Goal: Book appointment/travel/reservation

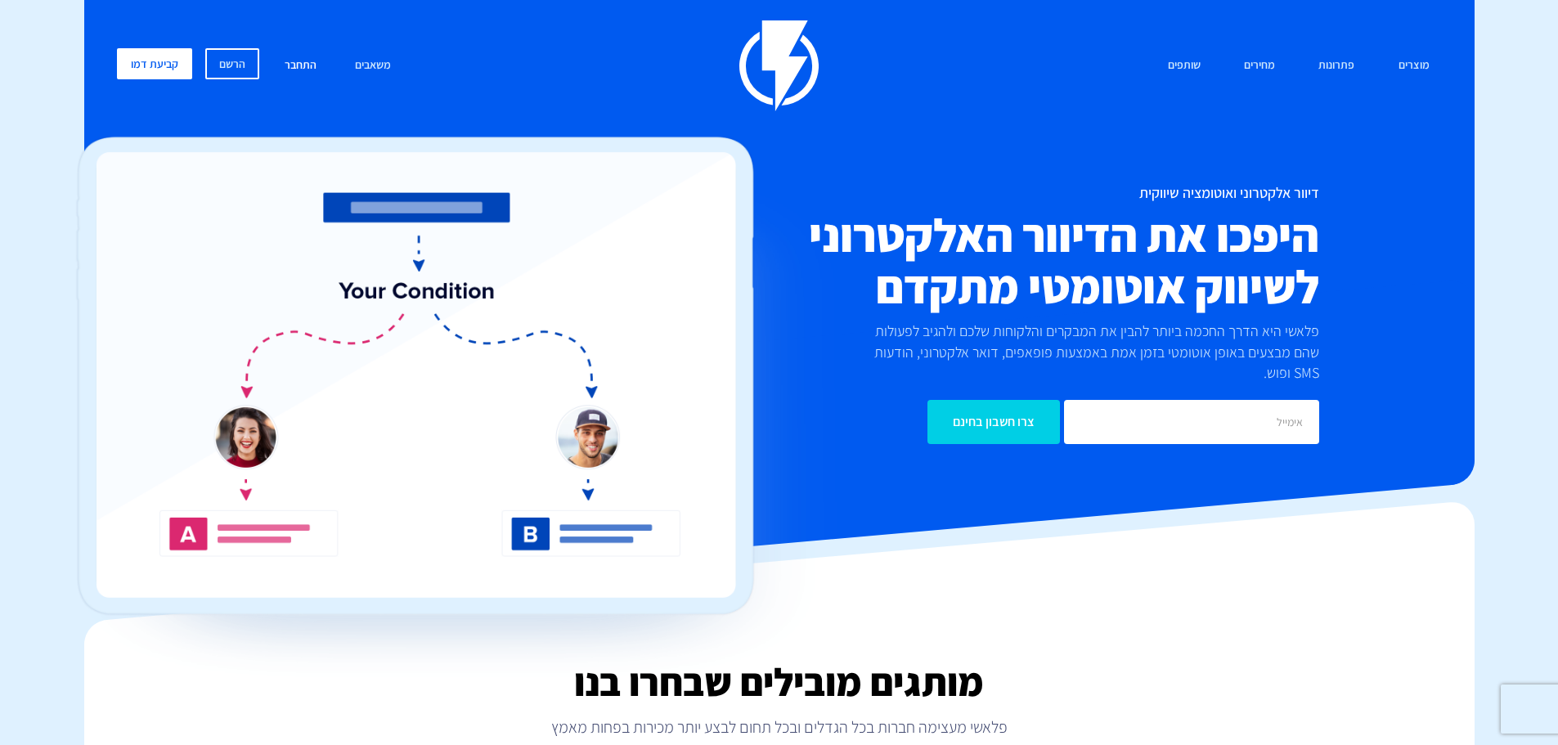
click at [283, 59] on link "התחבר" at bounding box center [300, 65] width 56 height 35
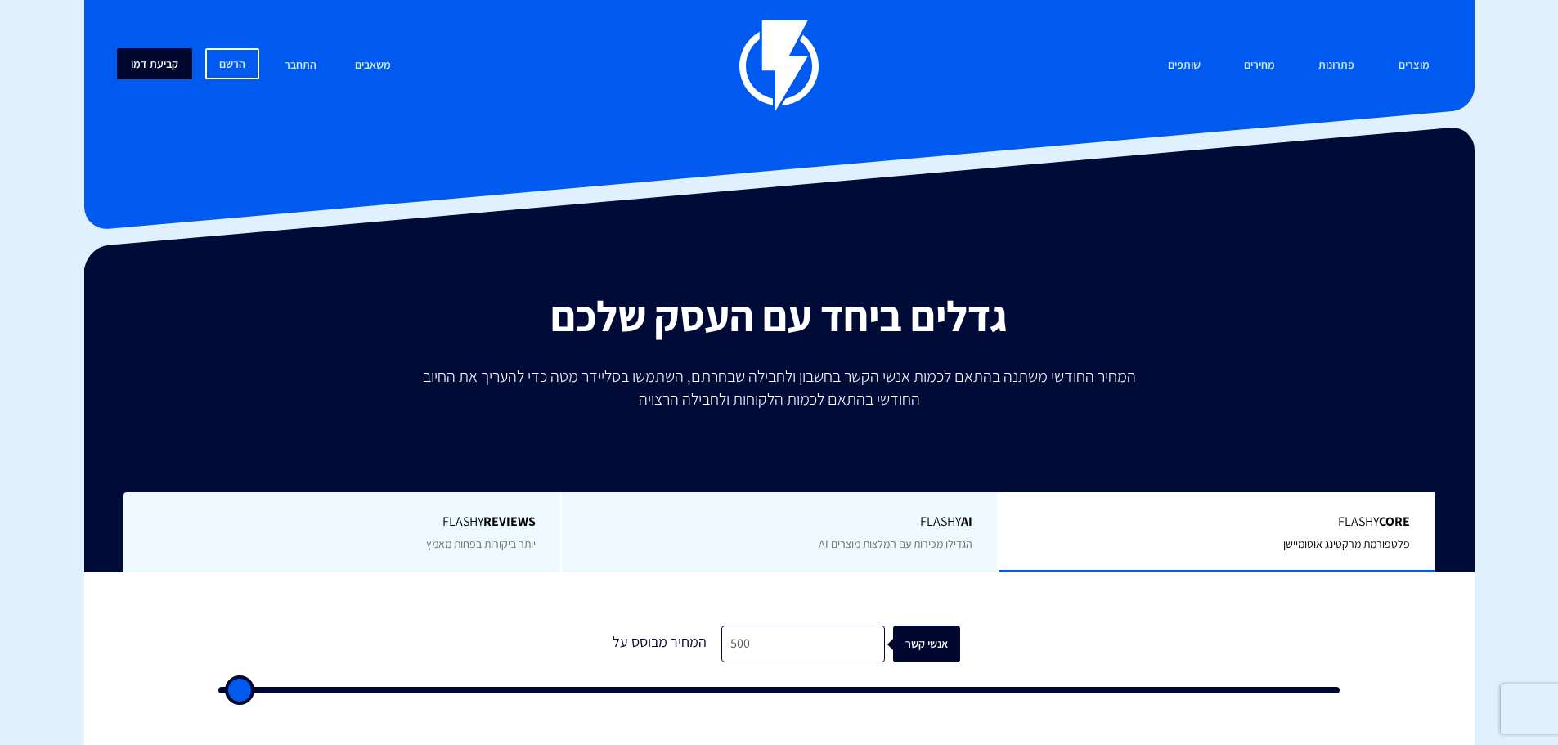
click at [143, 54] on link "קביעת דמו" at bounding box center [154, 63] width 75 height 31
click at [298, 65] on link "התחבר" at bounding box center [300, 65] width 56 height 35
